Goal: Transaction & Acquisition: Purchase product/service

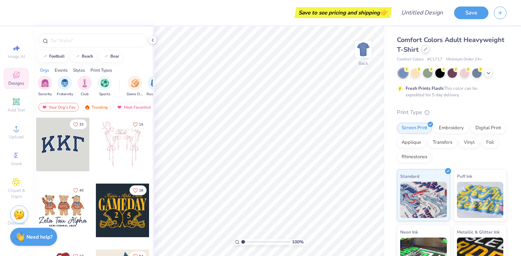
click at [426, 52] on div at bounding box center [425, 49] width 8 height 8
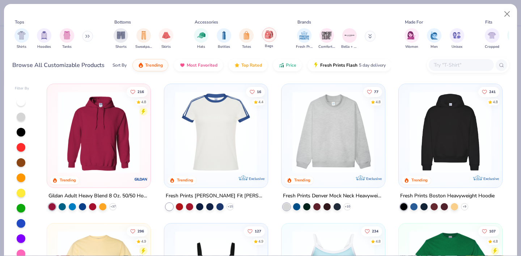
click at [269, 42] on div "filter for Bags" at bounding box center [269, 34] width 14 height 14
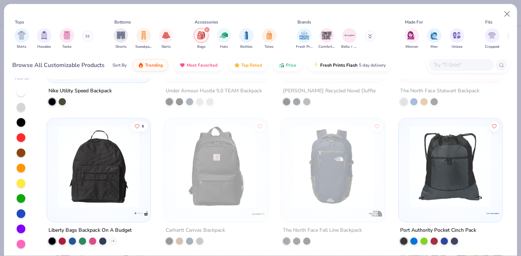
scroll to position [97, 0]
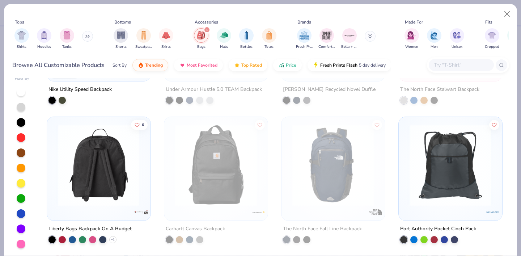
click at [127, 174] on div at bounding box center [99, 165] width 266 height 82
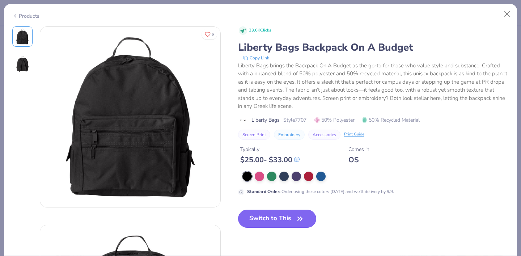
click at [269, 223] on button "Switch to This" at bounding box center [277, 218] width 78 height 18
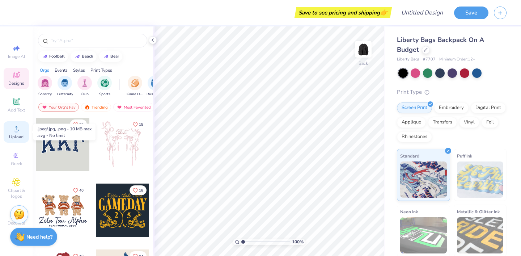
click at [15, 132] on icon at bounding box center [16, 128] width 9 height 9
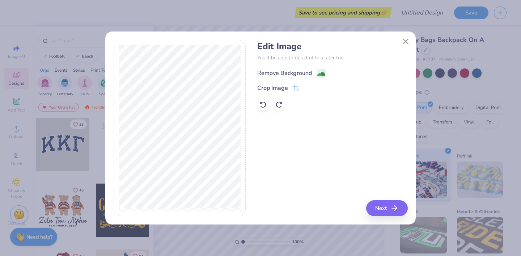
click at [293, 73] on div "Remove Background" at bounding box center [284, 73] width 55 height 9
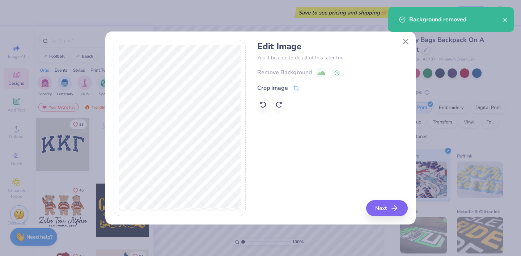
click at [291, 88] on div "Crop Image" at bounding box center [278, 88] width 42 height 9
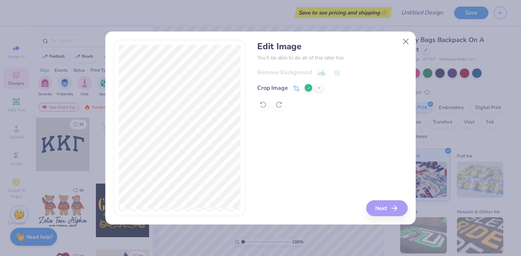
click at [309, 90] on icon at bounding box center [308, 88] width 4 height 4
click at [384, 208] on button "Next" at bounding box center [388, 208] width 42 height 16
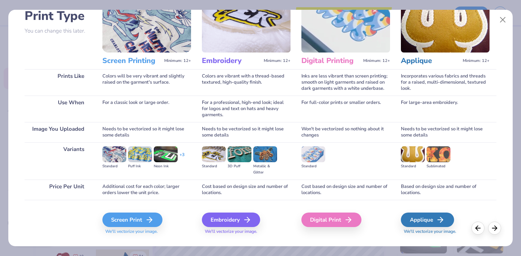
scroll to position [69, 0]
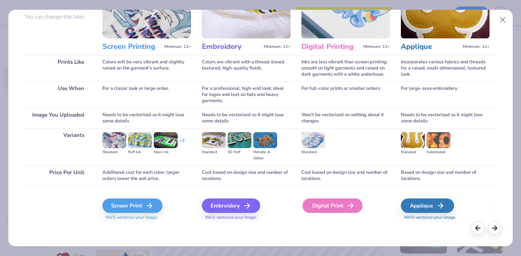
click at [338, 204] on div "Digital Print" at bounding box center [332, 205] width 60 height 14
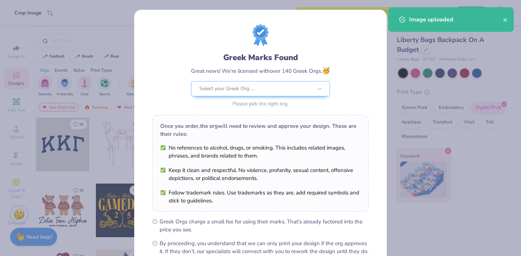
click at [273, 195] on body "Crop Image Save to see pricing and shipping 👉 Design Title Save Image AI Design…" at bounding box center [260, 128] width 521 height 256
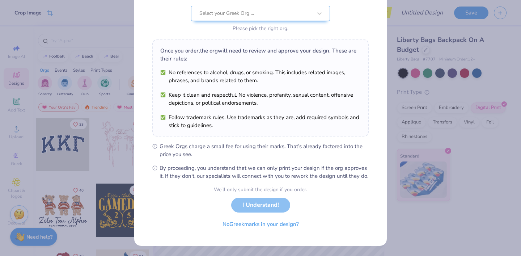
scroll to position [83, 0]
click at [268, 223] on button "No Greek marks in your design?" at bounding box center [260, 222] width 89 height 15
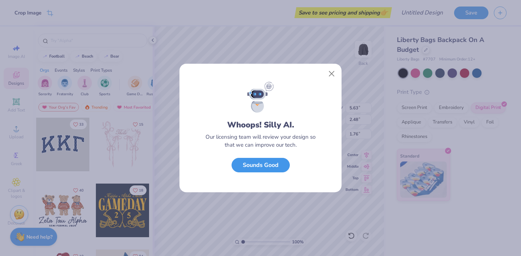
click at [264, 166] on button "Sounds Good" at bounding box center [260, 165] width 58 height 15
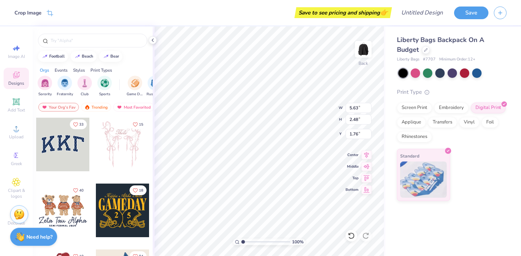
type input "5.57"
type input "2.45"
type input "1.19"
type input "7.06"
type input "3.11"
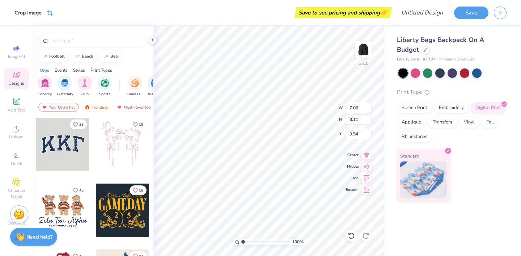
type input "0.69"
type input "7.82"
type input "3.44"
type input "0.56"
type input "7.90"
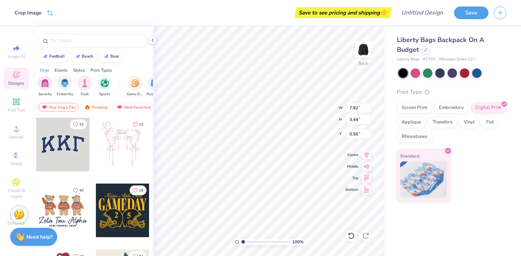
type input "3.48"
type input "1.26"
type input "1.44"
click at [153, 39] on icon at bounding box center [153, 40] width 6 height 6
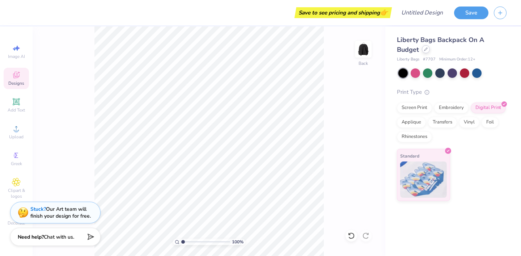
click at [424, 52] on div at bounding box center [426, 49] width 8 height 8
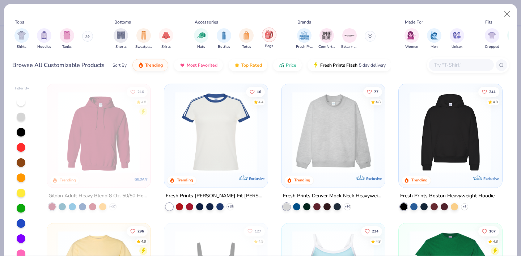
click at [270, 42] on div "filter for Bags" at bounding box center [269, 34] width 14 height 14
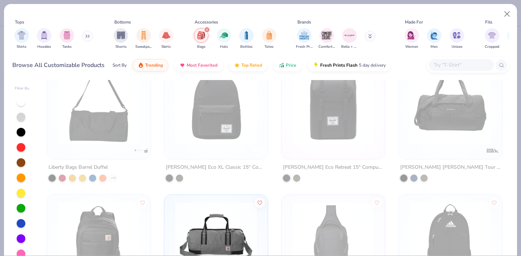
scroll to position [1144, 0]
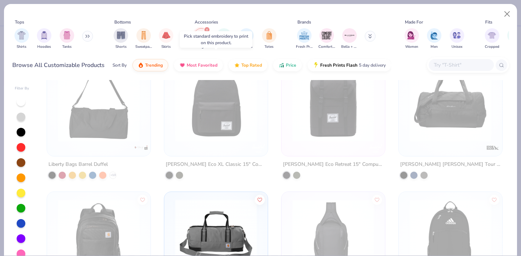
click at [229, 121] on img at bounding box center [215, 101] width 89 height 82
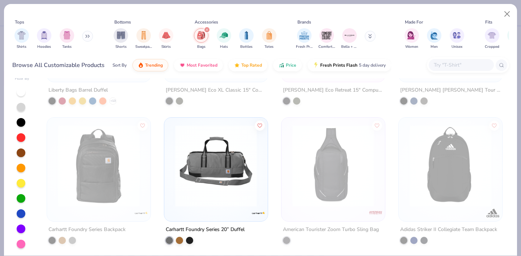
scroll to position [0, 0]
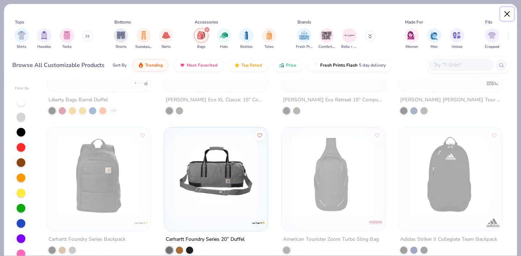
click at [507, 14] on button "Close" at bounding box center [507, 14] width 14 height 14
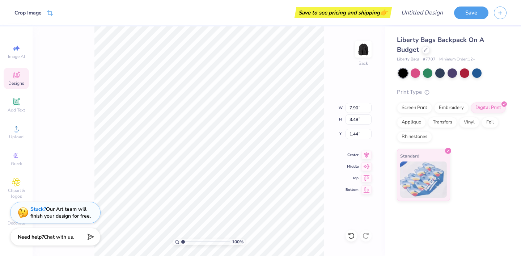
type input "7.82"
type input "3.44"
type input "0.28"
click at [328, 175] on div "100 % Back" at bounding box center [209, 140] width 353 height 229
click at [479, 75] on div at bounding box center [476, 72] width 9 height 9
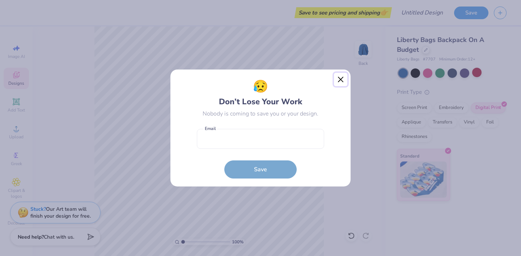
click at [341, 81] on button "Close" at bounding box center [341, 80] width 14 height 14
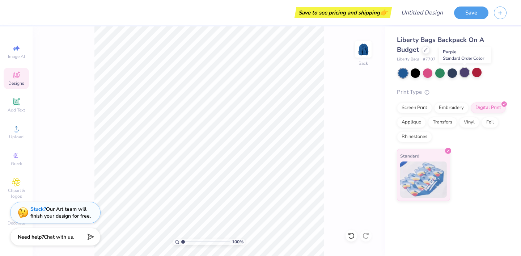
click at [462, 75] on div at bounding box center [464, 72] width 9 height 9
click at [429, 75] on div at bounding box center [427, 72] width 9 height 9
click at [452, 78] on div "Liberty Bags Backpack On A Budget Liberty Bags # 7707 Minimum Order: 12 + Print…" at bounding box center [452, 118] width 110 height 166
click at [450, 74] on div at bounding box center [451, 72] width 9 height 9
click at [411, 76] on div at bounding box center [414, 72] width 9 height 9
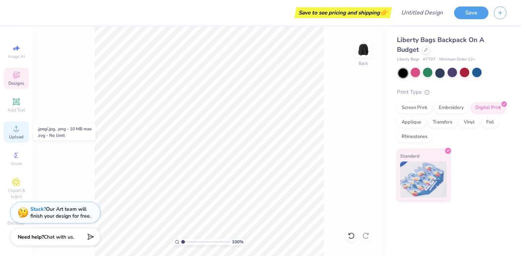
click at [14, 132] on circle at bounding box center [16, 131] width 4 height 4
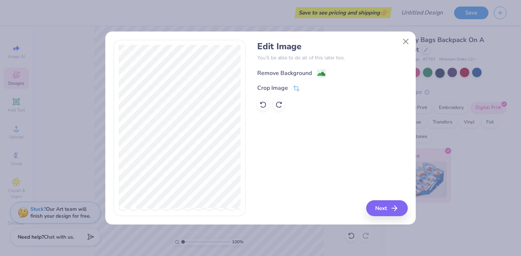
click at [281, 74] on div "Remove Background" at bounding box center [284, 73] width 55 height 9
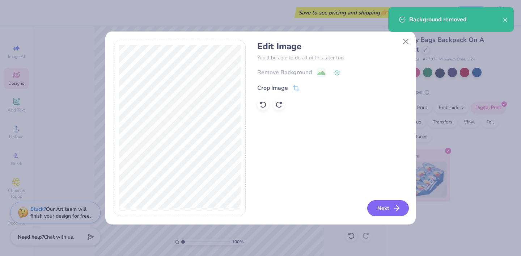
click at [384, 209] on button "Next" at bounding box center [388, 208] width 42 height 16
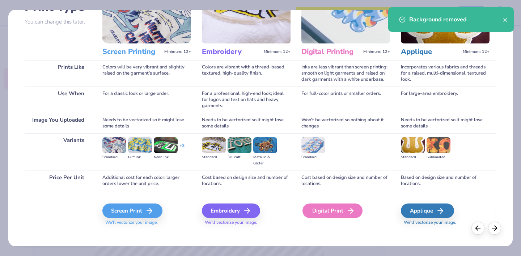
scroll to position [69, 0]
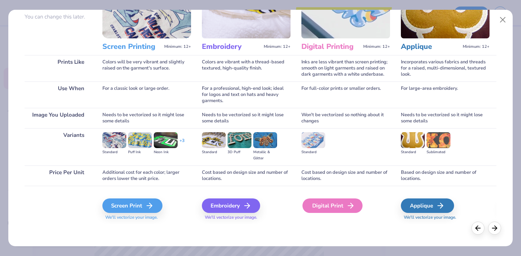
click at [343, 205] on div "Digital Print" at bounding box center [332, 205] width 60 height 14
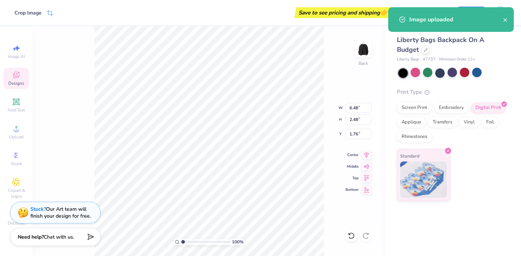
type input "6.41"
type input "2.45"
type input "0.57"
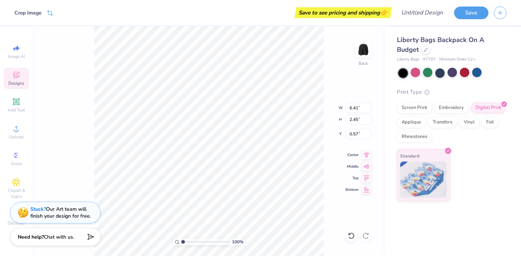
type input "7.60"
type input "2.91"
type input "0.55"
type input "8.21"
type input "3.14"
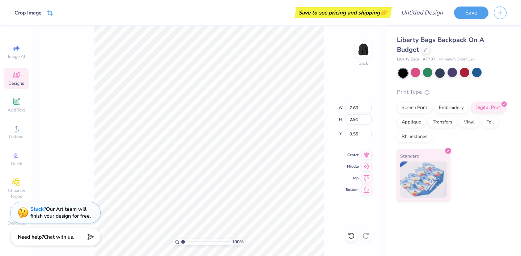
type input "0.31"
type input "8.64"
type input "3.30"
type input "0.70"
click at [426, 52] on div at bounding box center [426, 49] width 8 height 8
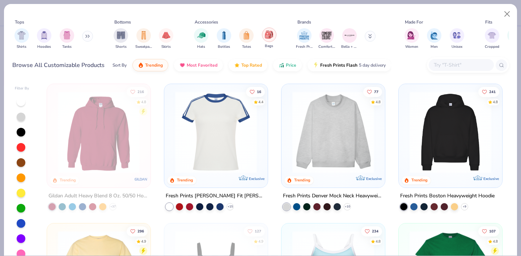
click at [268, 38] on img "filter for Bags" at bounding box center [269, 34] width 8 height 8
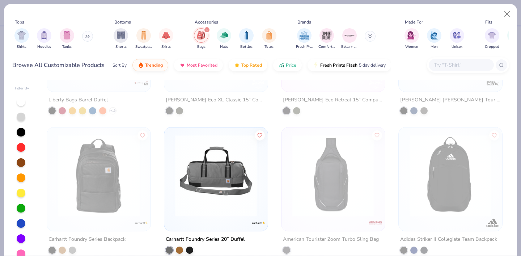
scroll to position [10, 0]
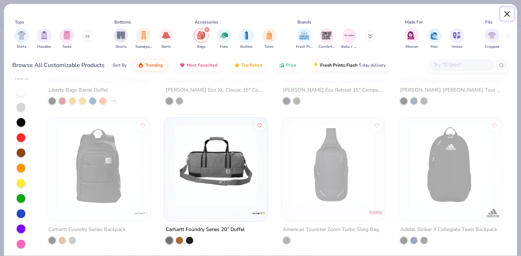
click at [505, 15] on button "Close" at bounding box center [507, 14] width 14 height 14
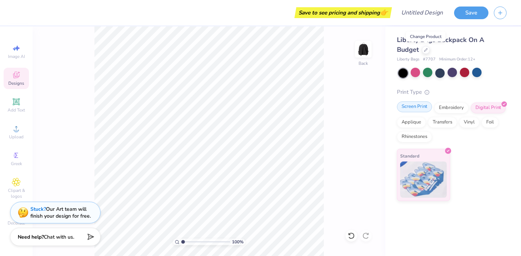
click at [415, 108] on div "Screen Print" at bounding box center [414, 106] width 35 height 11
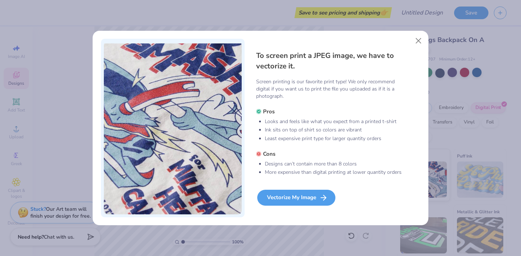
click at [316, 199] on div "Vectorize My Image" at bounding box center [296, 197] width 78 height 16
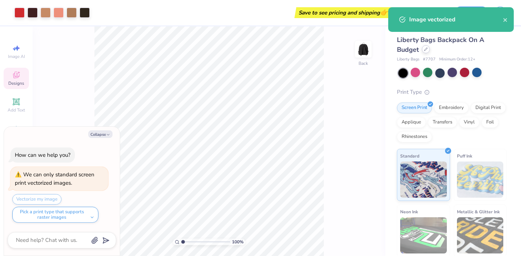
click at [427, 50] on icon at bounding box center [426, 49] width 4 height 4
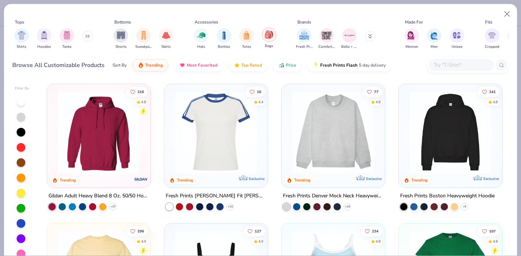
click at [265, 39] on img "filter for Bags" at bounding box center [269, 34] width 8 height 8
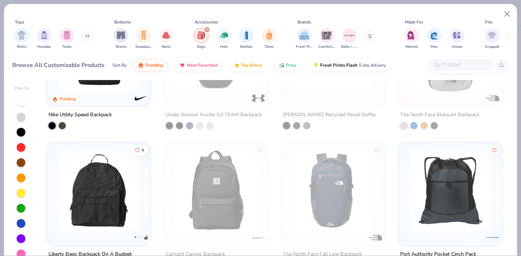
scroll to position [81, 0]
click at [511, 13] on button "Close" at bounding box center [507, 14] width 14 height 14
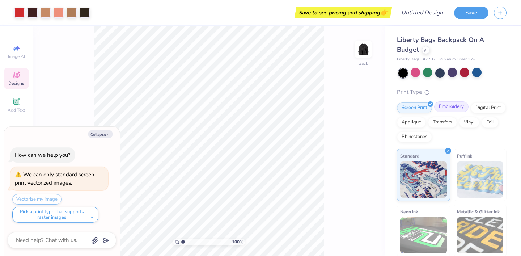
click at [457, 108] on div "Embroidery" at bounding box center [451, 106] width 34 height 11
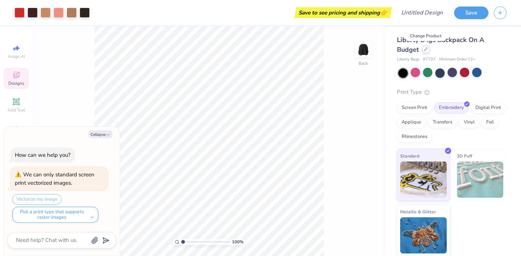
click at [424, 48] on icon at bounding box center [426, 49] width 4 height 4
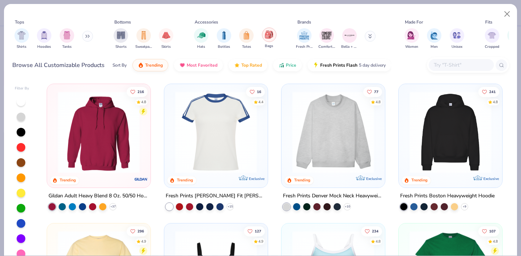
click at [269, 36] on img "filter for Bags" at bounding box center [269, 34] width 8 height 8
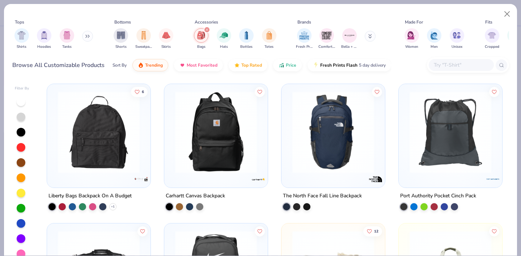
scroll to position [140, 0]
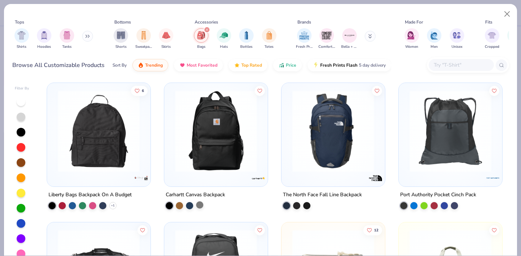
click at [199, 205] on div at bounding box center [199, 204] width 7 height 7
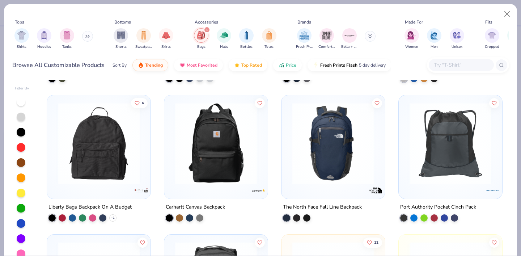
scroll to position [128, 0]
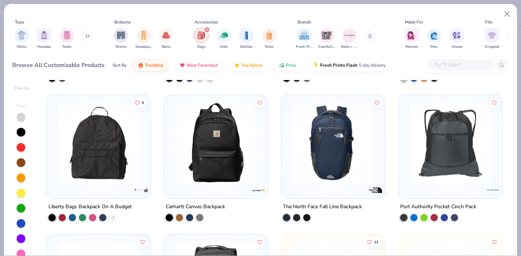
click at [223, 183] on div at bounding box center [216, 144] width 96 height 93
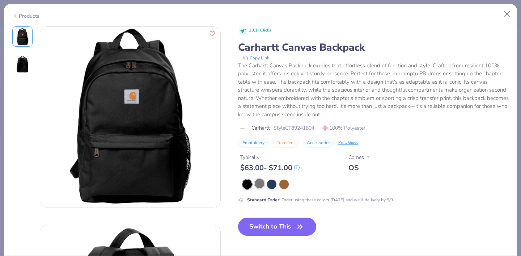
click at [260, 185] on div at bounding box center [259, 183] width 9 height 9
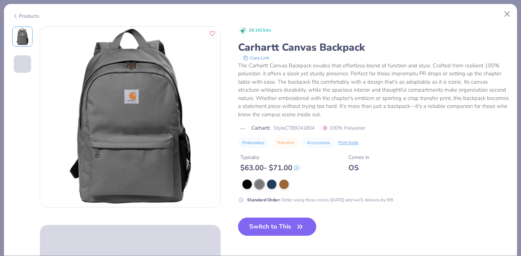
click at [269, 231] on button "Switch to This" at bounding box center [277, 226] width 78 height 18
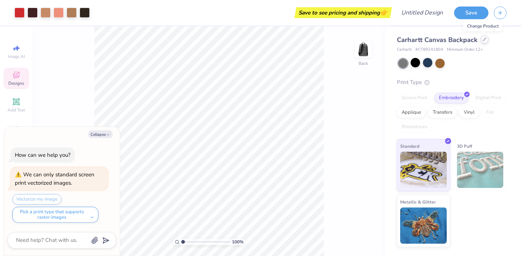
click at [483, 41] on icon at bounding box center [484, 40] width 4 height 4
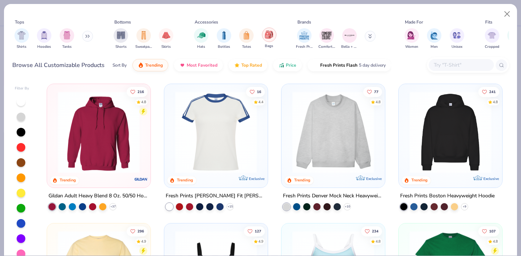
click at [267, 40] on div "filter for Bags" at bounding box center [269, 34] width 14 height 14
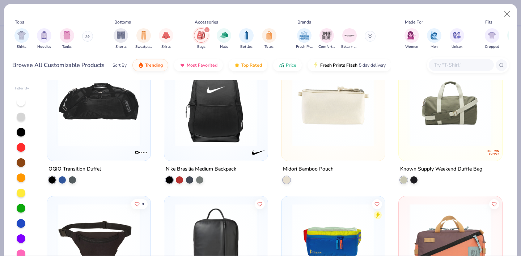
scroll to position [311, 0]
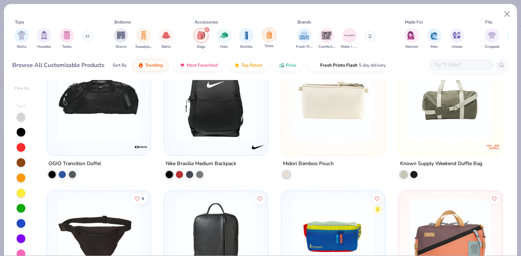
click at [272, 37] on img "filter for Totes" at bounding box center [269, 34] width 8 height 8
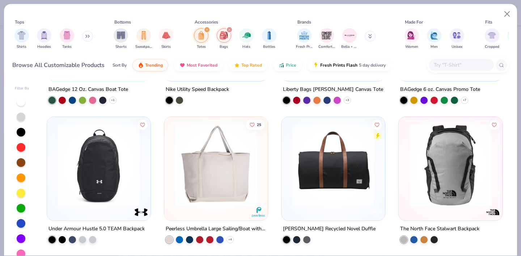
scroll to position [105, 0]
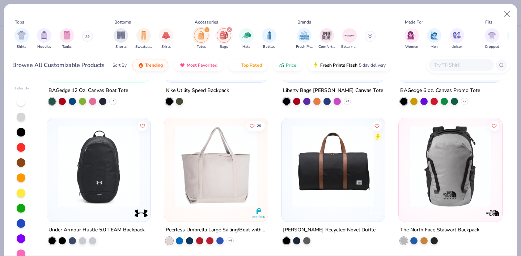
click at [205, 191] on img at bounding box center [215, 166] width 89 height 82
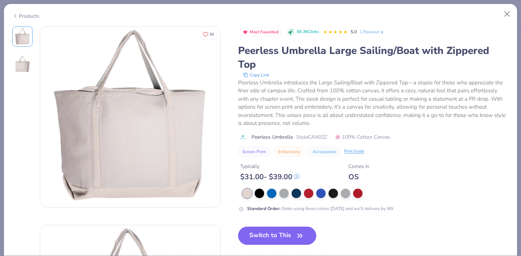
click at [261, 226] on button "Switch to This" at bounding box center [277, 235] width 78 height 18
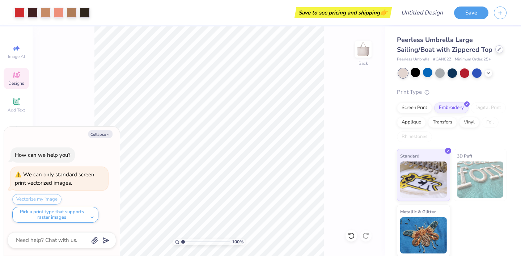
click at [495, 52] on div at bounding box center [499, 49] width 8 height 8
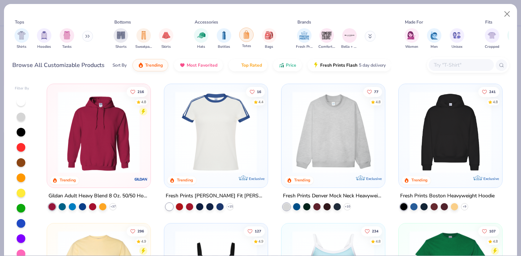
click at [247, 34] on img "filter for Totes" at bounding box center [246, 34] width 8 height 8
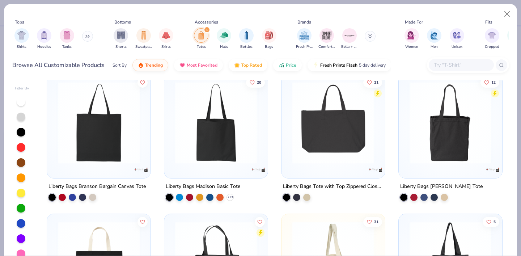
scroll to position [587, 0]
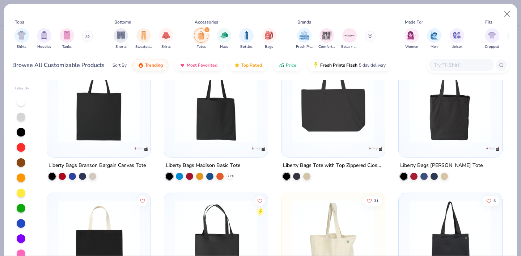
click at [21, 102] on div at bounding box center [21, 101] width 9 height 9
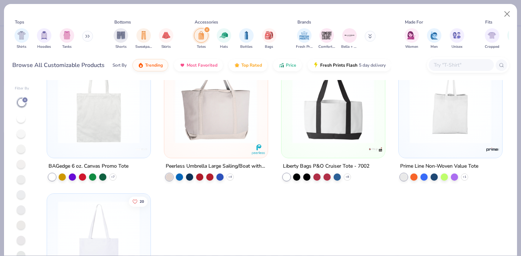
scroll to position [39, 0]
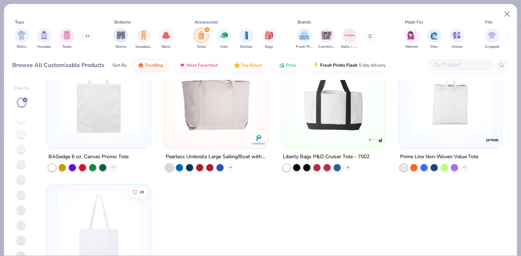
click at [305, 138] on div at bounding box center [333, 94] width 96 height 93
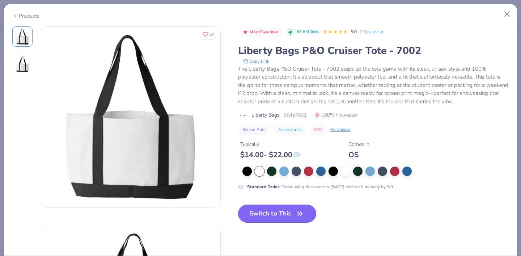
click at [263, 213] on button "Switch to This" at bounding box center [277, 213] width 78 height 18
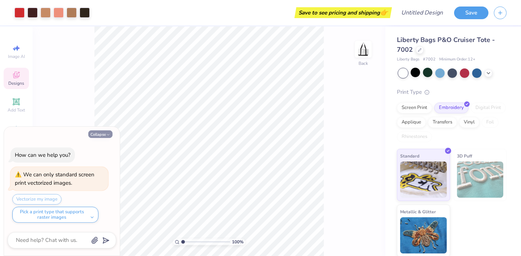
click at [108, 137] on button "Collapse" at bounding box center [100, 134] width 24 height 8
type textarea "x"
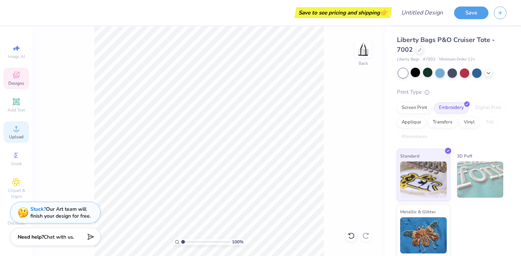
click at [20, 132] on icon at bounding box center [16, 128] width 9 height 9
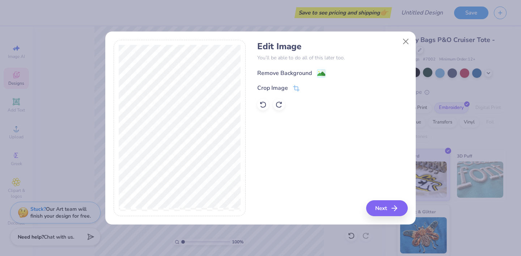
click at [302, 72] on div "Remove Background" at bounding box center [284, 73] width 55 height 9
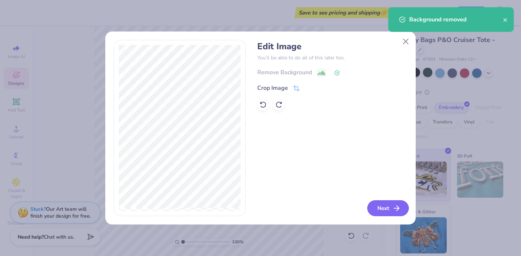
click at [381, 212] on button "Next" at bounding box center [388, 208] width 42 height 16
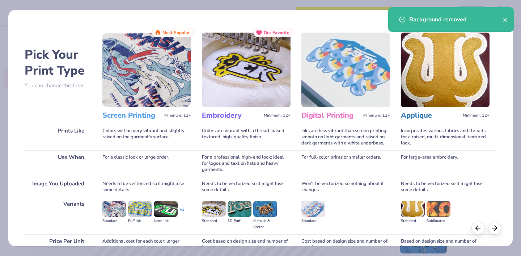
scroll to position [69, 0]
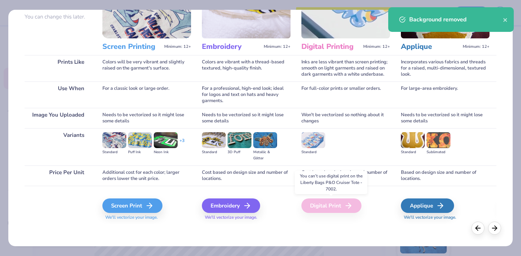
click at [339, 206] on div "Digital Print" at bounding box center [331, 205] width 60 height 14
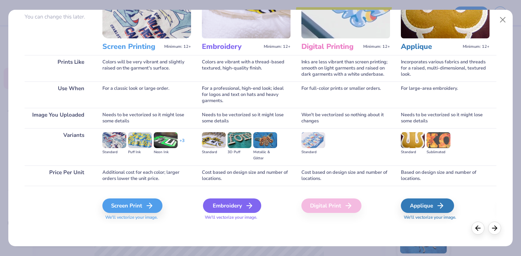
click at [225, 208] on div "Embroidery" at bounding box center [232, 205] width 58 height 14
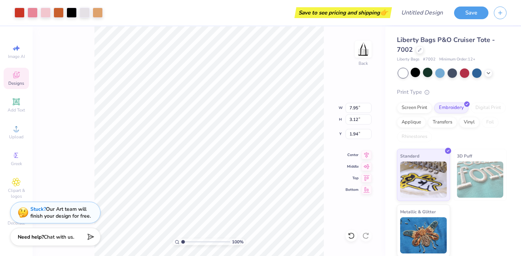
type input "0.38"
type input "1.23"
type textarea "x"
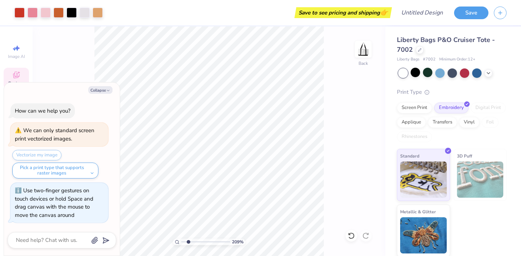
drag, startPoint x: 184, startPoint y: 240, endPoint x: 188, endPoint y: 240, distance: 4.3
click at [188, 240] on input "range" at bounding box center [205, 241] width 49 height 7
drag, startPoint x: 188, startPoint y: 240, endPoint x: 179, endPoint y: 239, distance: 8.4
type input "1"
click at [181, 239] on input "range" at bounding box center [205, 241] width 49 height 7
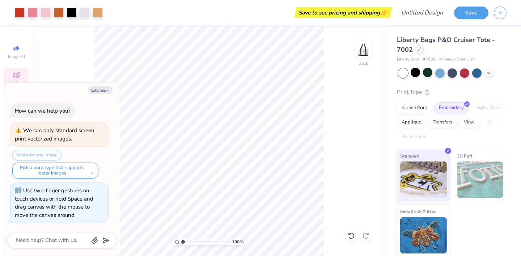
click at [419, 53] on div "Liberty Bags P&O Cruiser Tote - 7002" at bounding box center [452, 45] width 110 height 20
click at [418, 50] on icon at bounding box center [419, 49] width 3 height 3
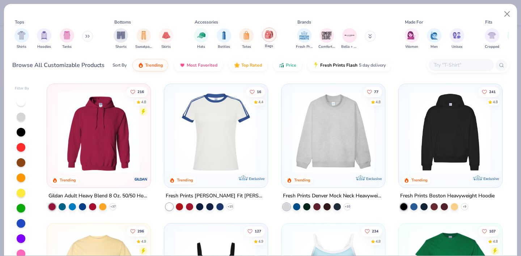
click at [264, 39] on div "filter for Bags" at bounding box center [269, 34] width 14 height 14
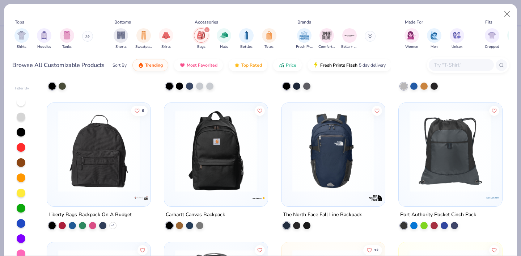
scroll to position [121, 0]
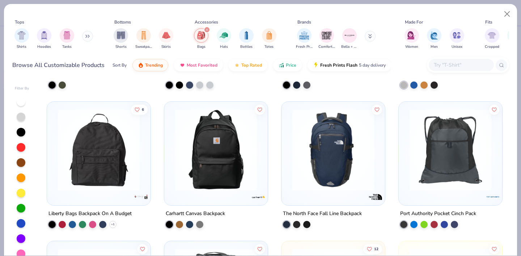
click at [206, 163] on img at bounding box center [215, 150] width 89 height 82
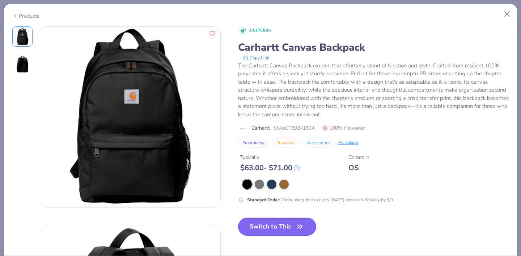
click at [264, 225] on button "Switch to This" at bounding box center [277, 226] width 78 height 18
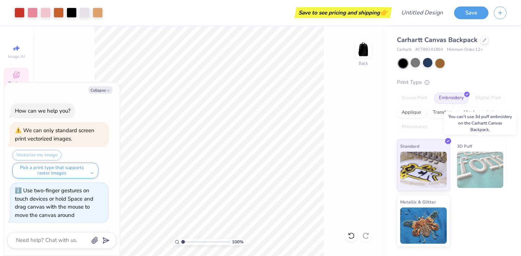
click at [468, 168] on img at bounding box center [480, 169] width 47 height 36
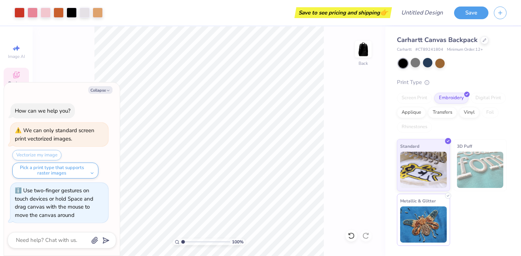
click at [424, 213] on img at bounding box center [423, 224] width 47 height 36
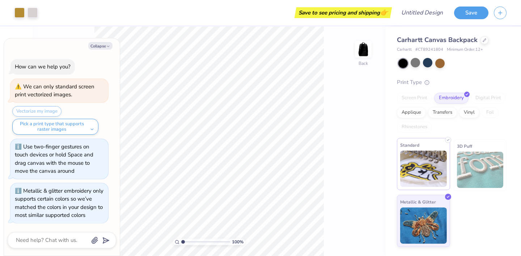
click at [426, 176] on img at bounding box center [423, 168] width 47 height 36
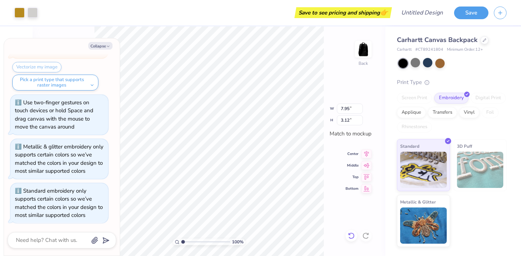
click at [349, 236] on icon at bounding box center [350, 235] width 7 height 7
click at [349, 236] on div "100 % Back W 7.95 7.95 " H 3.12 3.12 " Match to mockup Center Middle Top Bottom" at bounding box center [209, 140] width 353 height 229
click at [352, 235] on div "100 % Back" at bounding box center [209, 140] width 353 height 229
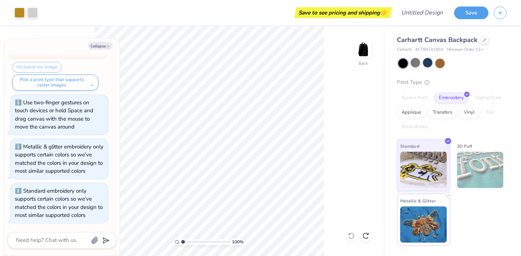
click at [410, 233] on img at bounding box center [423, 224] width 47 height 36
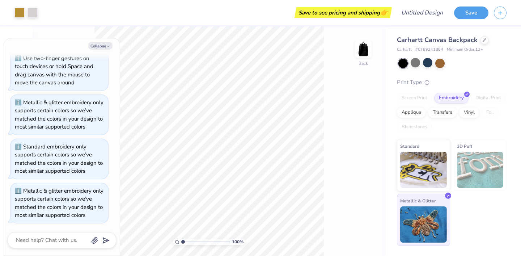
click at [410, 233] on img at bounding box center [423, 224] width 47 height 36
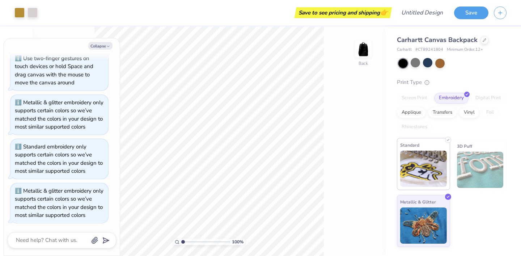
click at [428, 176] on img at bounding box center [423, 168] width 47 height 36
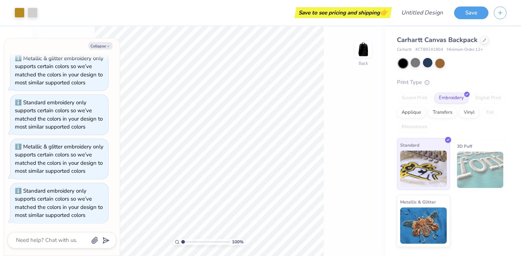
click at [428, 176] on img at bounding box center [423, 168] width 47 height 36
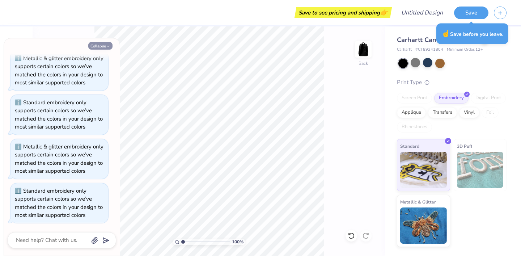
click at [98, 46] on button "Collapse" at bounding box center [100, 46] width 24 height 8
type textarea "x"
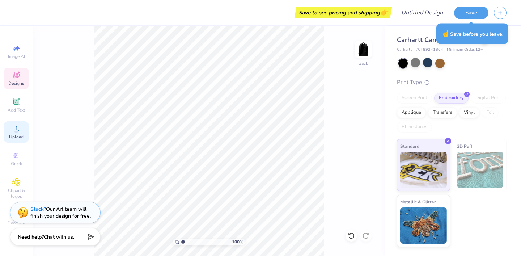
click at [19, 131] on icon at bounding box center [16, 128] width 9 height 9
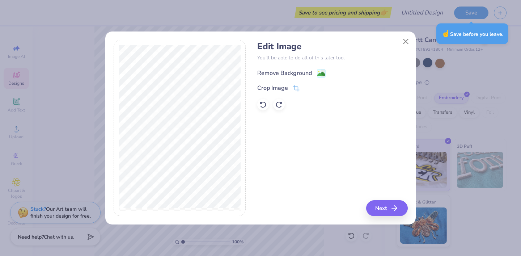
click at [313, 72] on div "Remove Background" at bounding box center [291, 73] width 68 height 9
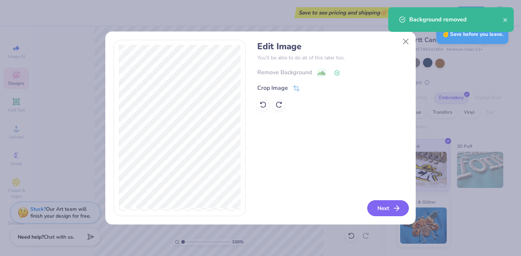
click at [385, 207] on button "Next" at bounding box center [388, 208] width 42 height 16
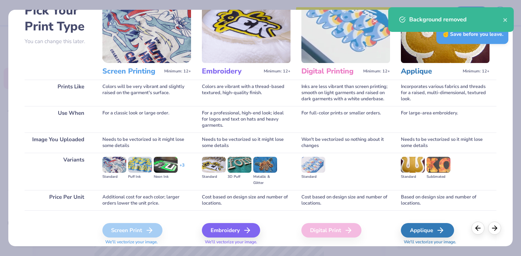
scroll to position [69, 0]
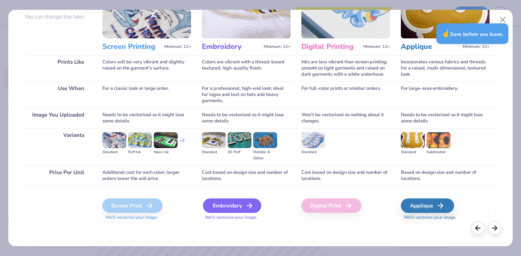
click at [242, 205] on div "Embroidery" at bounding box center [232, 205] width 58 height 14
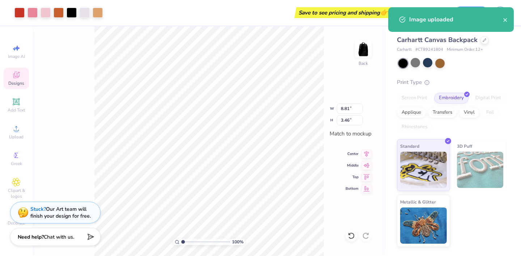
type input "8.74"
type input "3.43"
